Goal: Feedback & Contribution: Submit feedback/report problem

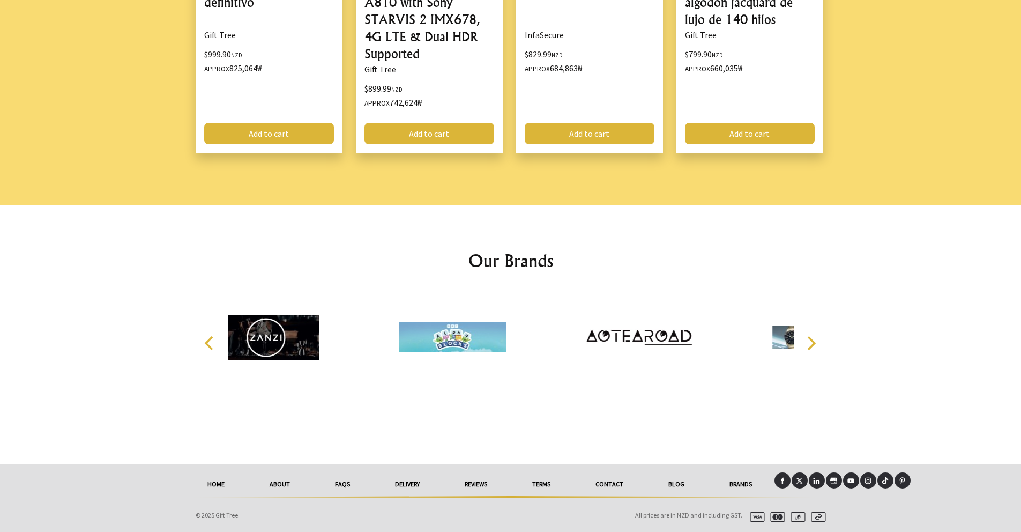
click at [599, 486] on link "Contact" at bounding box center [609, 484] width 73 height 24
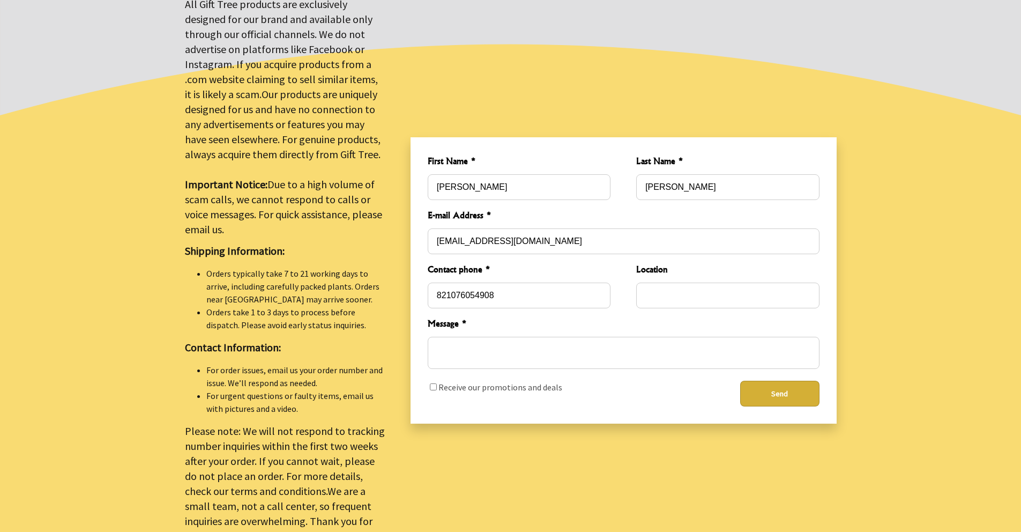
scroll to position [276, 0]
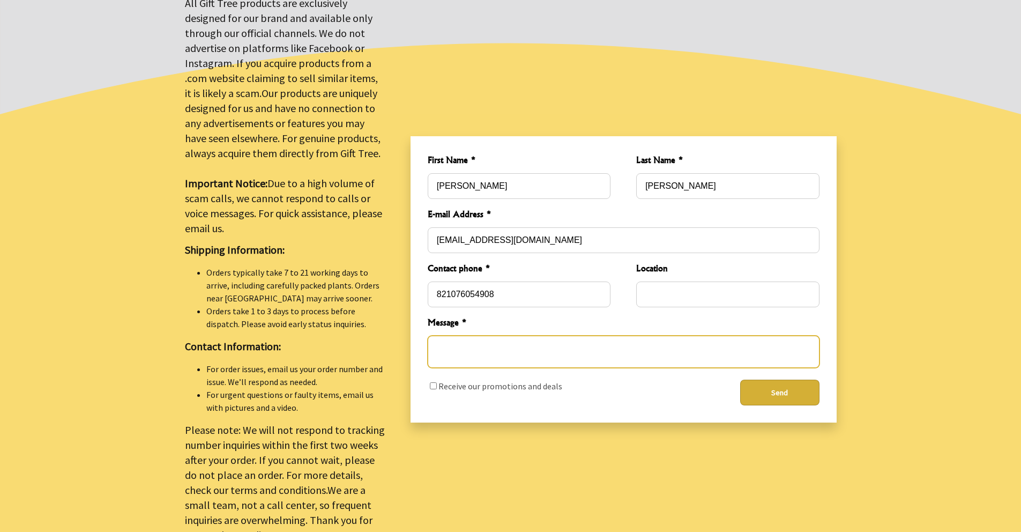
click at [559, 346] on textarea "Message *" at bounding box center [624, 352] width 392 height 32
paste textarea "[Bee Cups, LLC] Request for Cooperation to Cease the Unauthorized Use of Intell…"
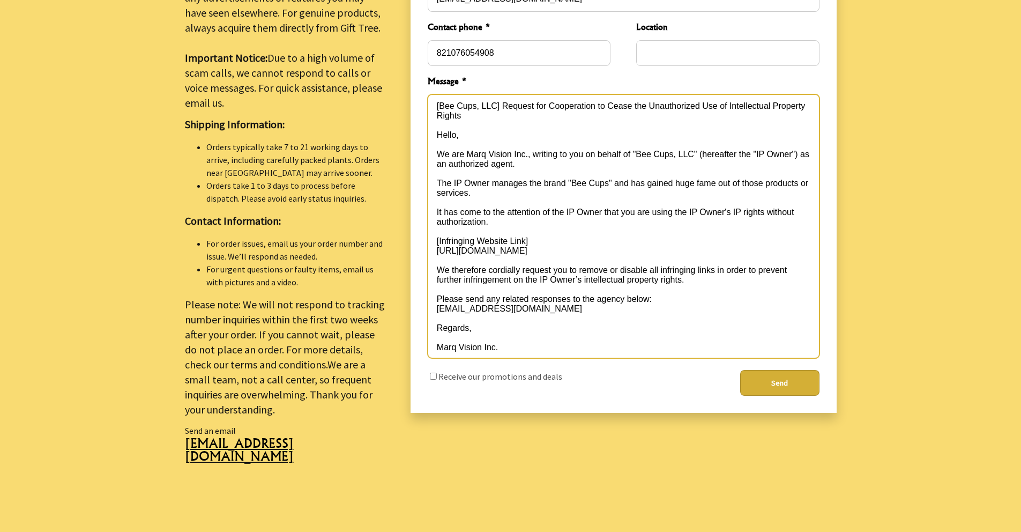
scroll to position [491, 0]
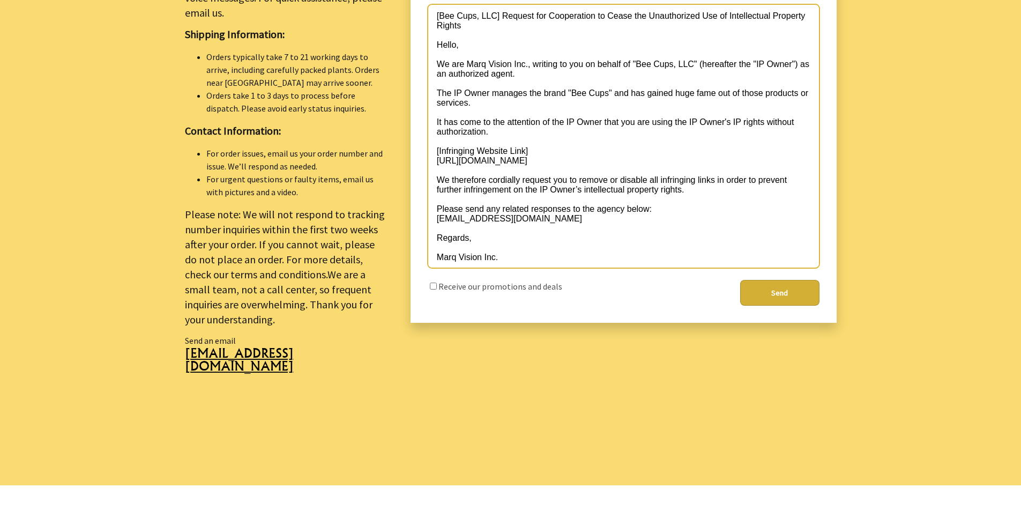
type textarea "[Bee Cups, LLC] Request for Cooperation to Cease the Unauthorized Use of Intell…"
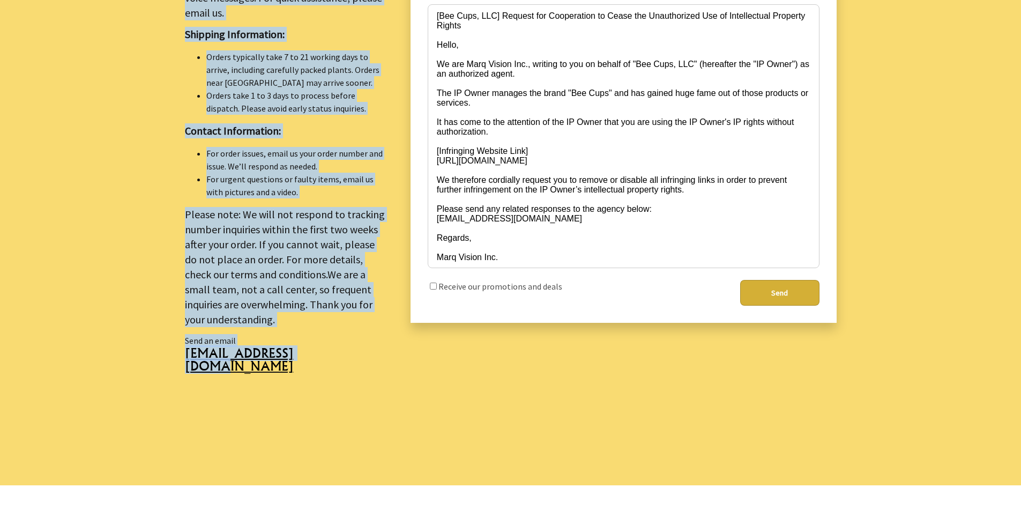
drag, startPoint x: 201, startPoint y: 357, endPoint x: 303, endPoint y: 358, distance: 102.9
click at [303, 358] on section "GiftTree- 0275218294 Important Notice All Gift Tree products are exclusively de…" at bounding box center [510, 97] width 1021 height 775
copy section "GiftTree- 0275218294 Important Notice All Gift Tree products are exclusively de…"
